Goal: Task Accomplishment & Management: Manage account settings

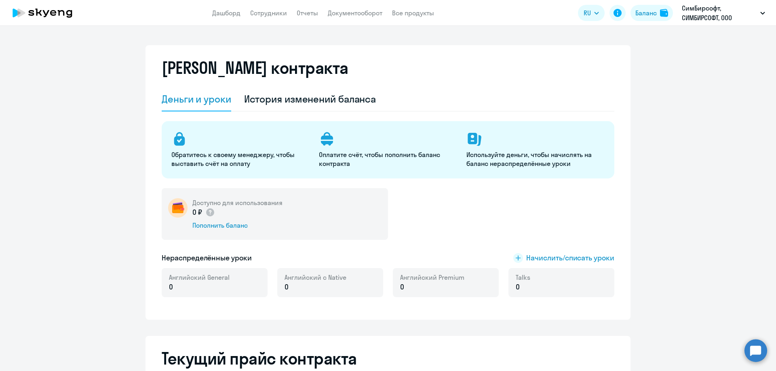
select select "english_adult_not_native_speaker"
click at [653, 14] on div "Баланс" at bounding box center [645, 13] width 21 height 10
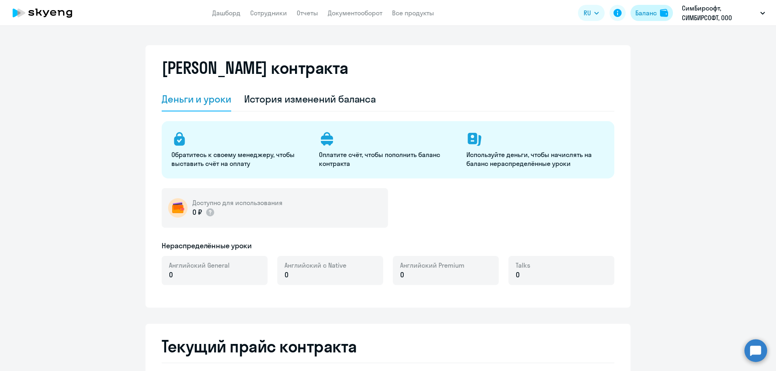
select select "english_adult_not_native_speaker"
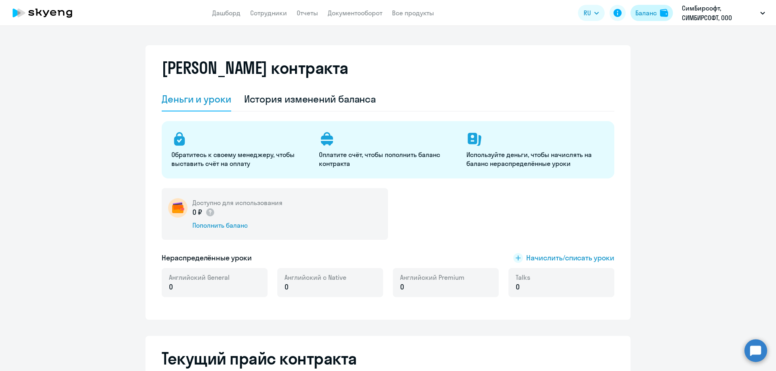
click at [653, 14] on div "Баланс" at bounding box center [645, 13] width 21 height 10
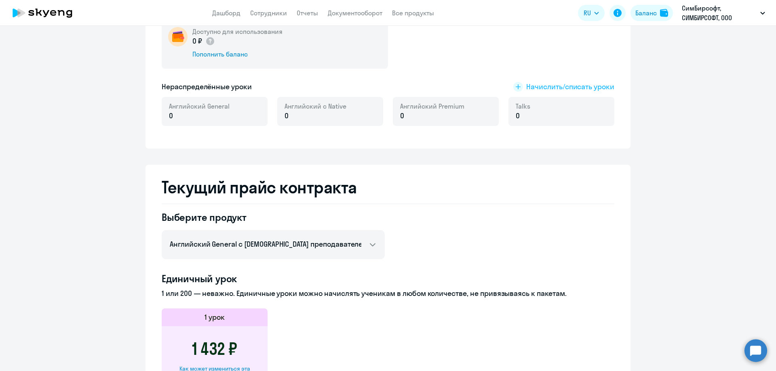
scroll to position [40, 0]
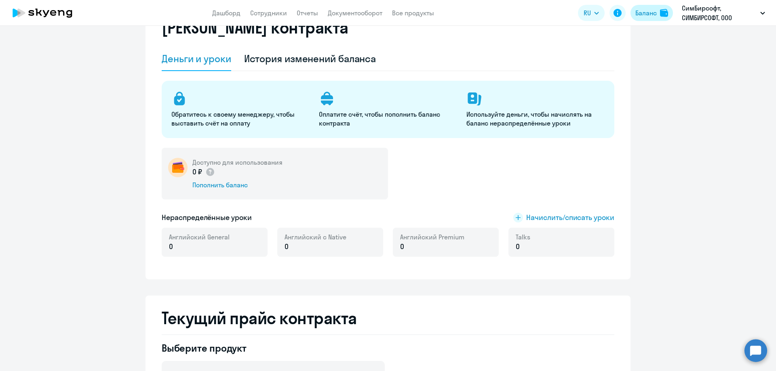
click at [665, 15] on img at bounding box center [664, 13] width 8 height 8
click at [723, 15] on p "СимБирсофт, СИМБИРСОФТ, ООО" at bounding box center [719, 12] width 75 height 19
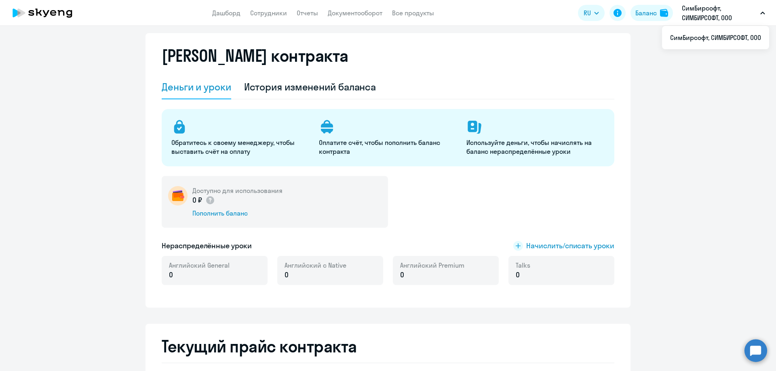
scroll to position [0, 0]
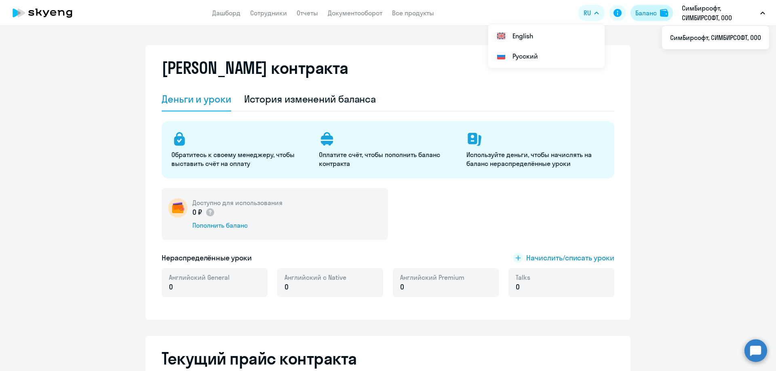
click at [652, 14] on div "Баланс" at bounding box center [645, 13] width 21 height 10
click at [717, 10] on p "СимБирсофт, СИМБИРСОФТ, ООО" at bounding box center [719, 12] width 75 height 19
click at [620, 15] on icon at bounding box center [618, 13] width 8 height 8
click at [759, 17] on button "СимБирсофт, СИМБИРСОФТ, ООО" at bounding box center [723, 12] width 91 height 19
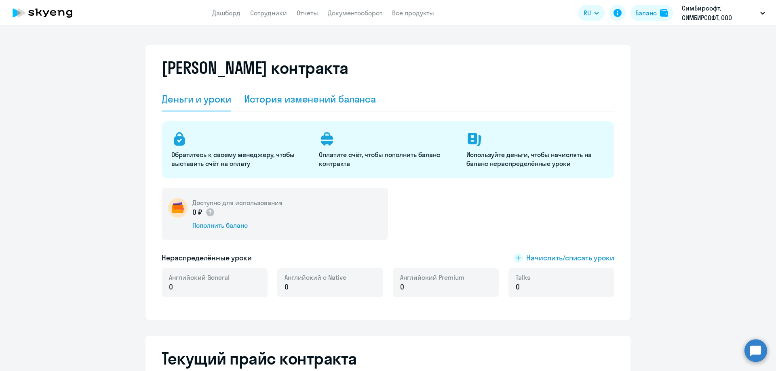
click at [258, 103] on div "История изменений баланса" at bounding box center [310, 99] width 132 height 13
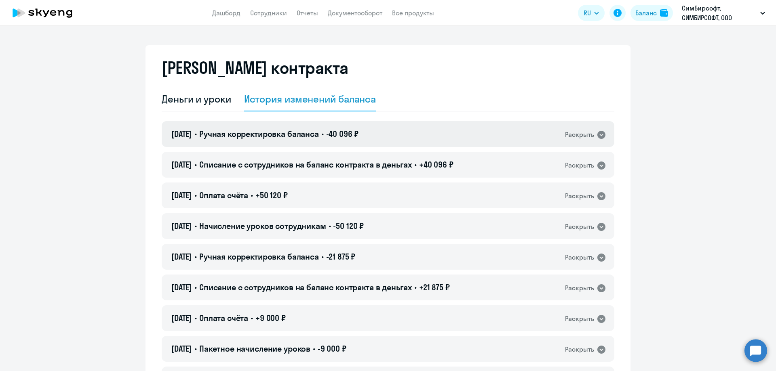
click at [255, 139] on span "Ручная корректировка баланса" at bounding box center [259, 134] width 120 height 10
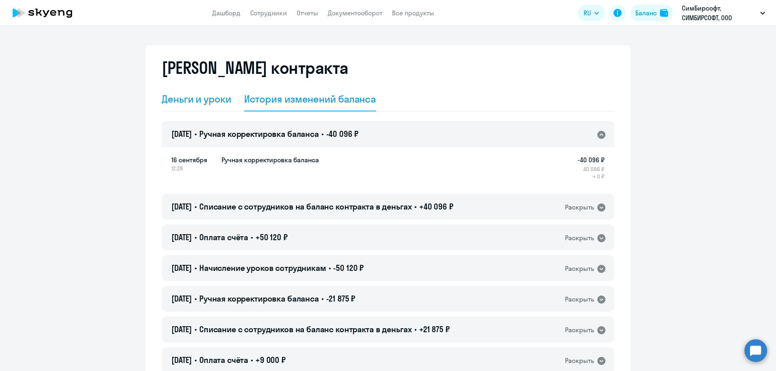
click at [216, 106] on div "Деньги и уроки" at bounding box center [197, 99] width 70 height 24
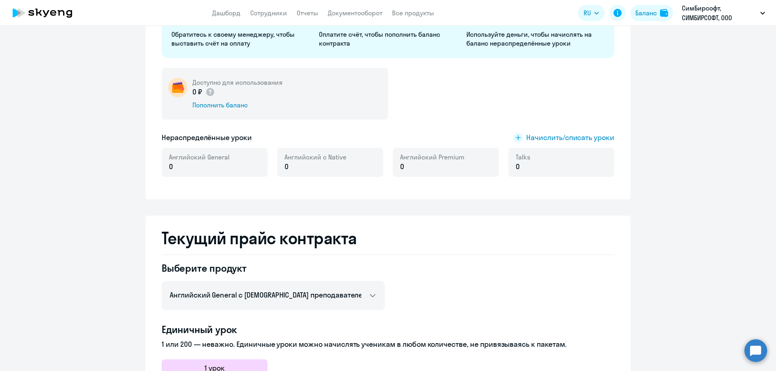
scroll to position [121, 0]
click at [570, 136] on span "Начислить/списать уроки" at bounding box center [570, 137] width 88 height 11
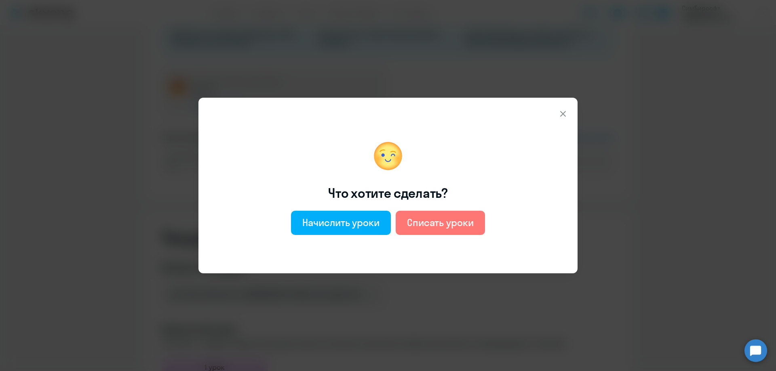
click at [314, 239] on div "Что хотите сделать? Начислить уроки Списать уроки" at bounding box center [379, 186] width 339 height 156
click at [315, 231] on button "Начислить уроки" at bounding box center [341, 223] width 100 height 24
select select "english_adult_not_native_speaker"
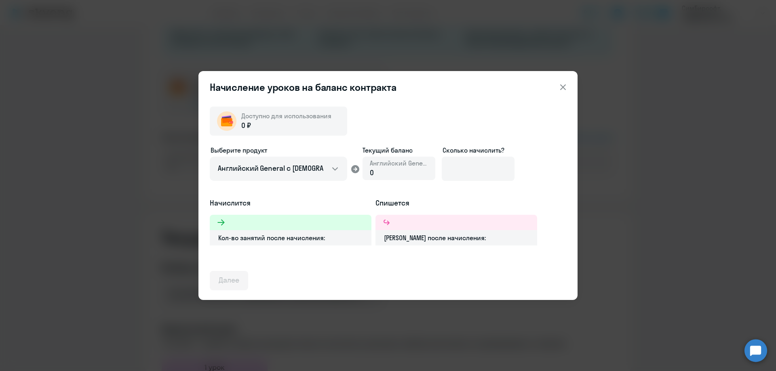
click at [269, 126] on div "0 ₽" at bounding box center [286, 125] width 90 height 11
click at [564, 89] on icon at bounding box center [563, 87] width 10 height 10
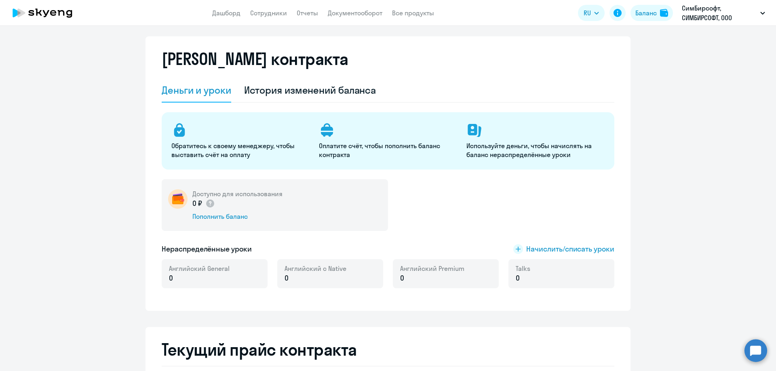
scroll to position [0, 0]
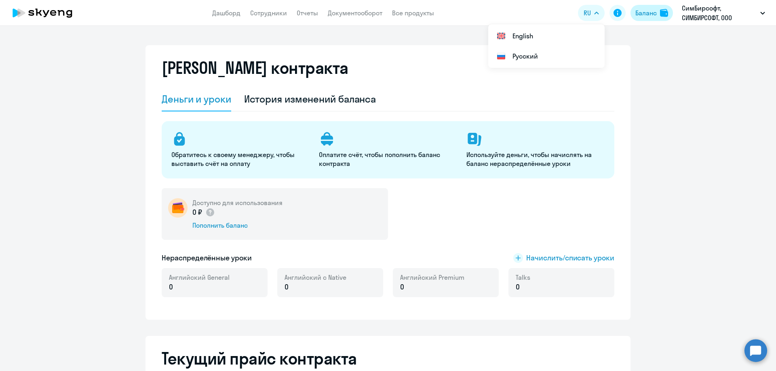
click at [657, 16] on button "Баланс" at bounding box center [652, 13] width 42 height 16
click at [344, 10] on link "Документооборот" at bounding box center [355, 13] width 55 height 8
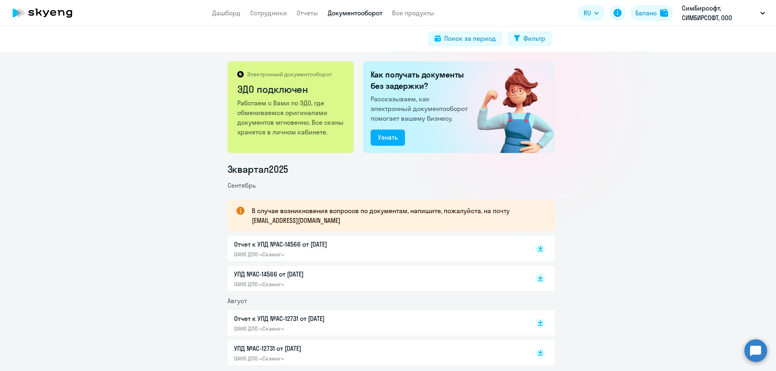
click at [305, 19] on app-header "Дашборд Сотрудники Отчеты Документооборот Все продукты Дашборд Сотрудники Отчет…" at bounding box center [388, 13] width 776 height 26
click at [304, 13] on link "Отчеты" at bounding box center [307, 13] width 21 height 8
